Goal: Task Accomplishment & Management: Use online tool/utility

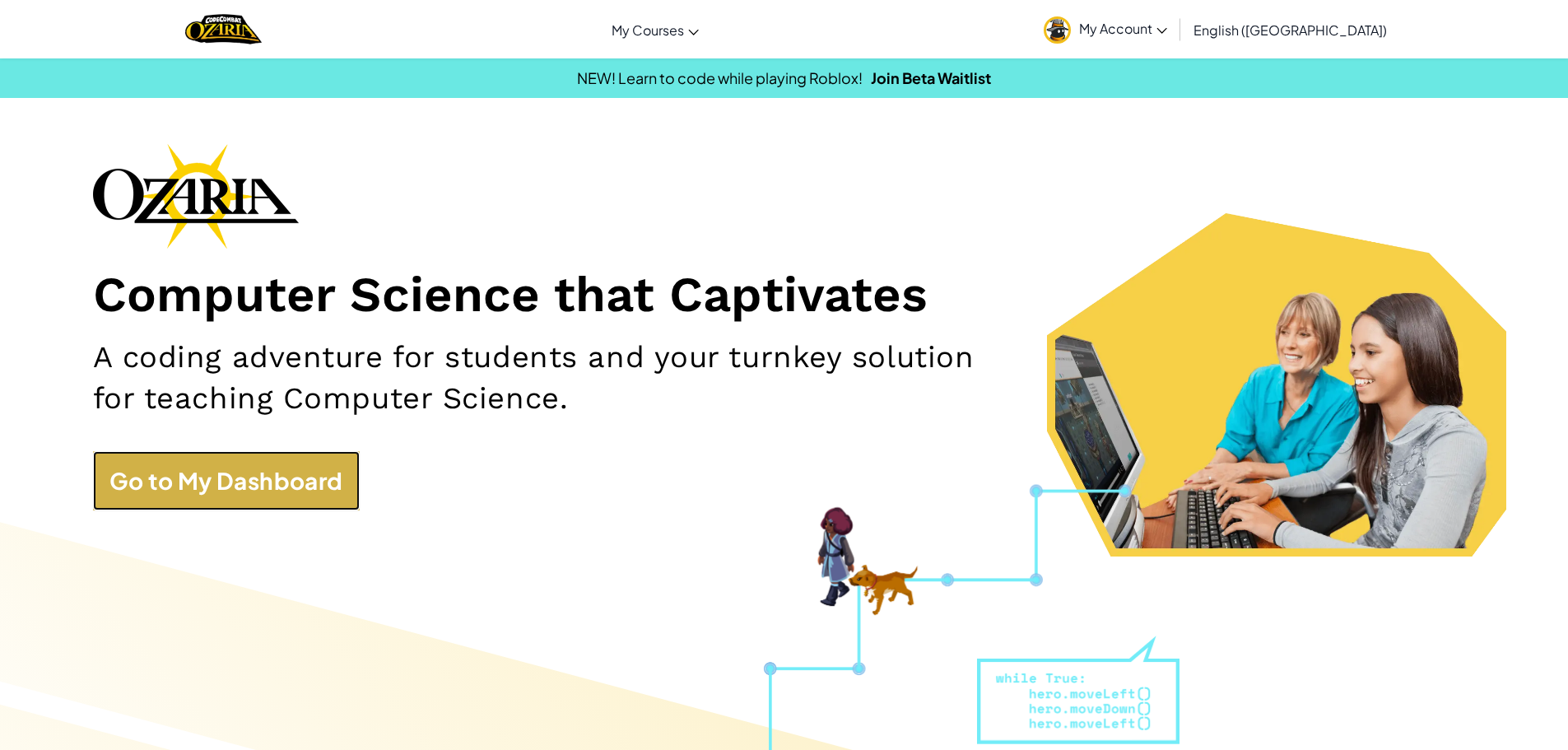
click at [334, 477] on link "Go to My Dashboard" at bounding box center [226, 480] width 267 height 59
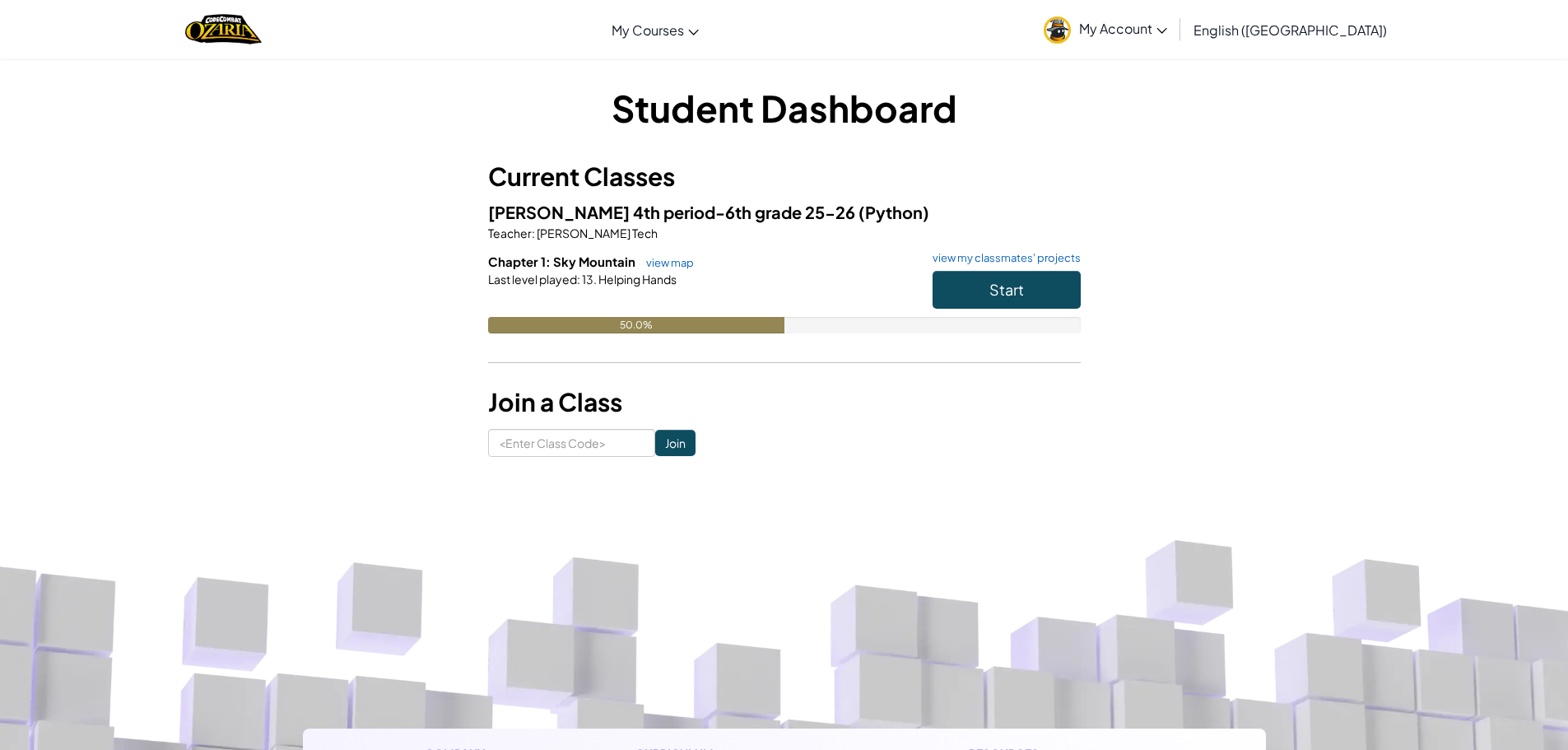
drag, startPoint x: 1089, startPoint y: 274, endPoint x: 1071, endPoint y: 284, distance: 20.6
click at [1077, 283] on div "Student Dashboard Current Classes [PERSON_NAME] 4th period-6th grade 25-26 (Pyt…" at bounding box center [784, 270] width 964 height 375
click at [1070, 284] on button "Start" at bounding box center [1007, 289] width 149 height 37
